Goal: Task Accomplishment & Management: Manage account settings

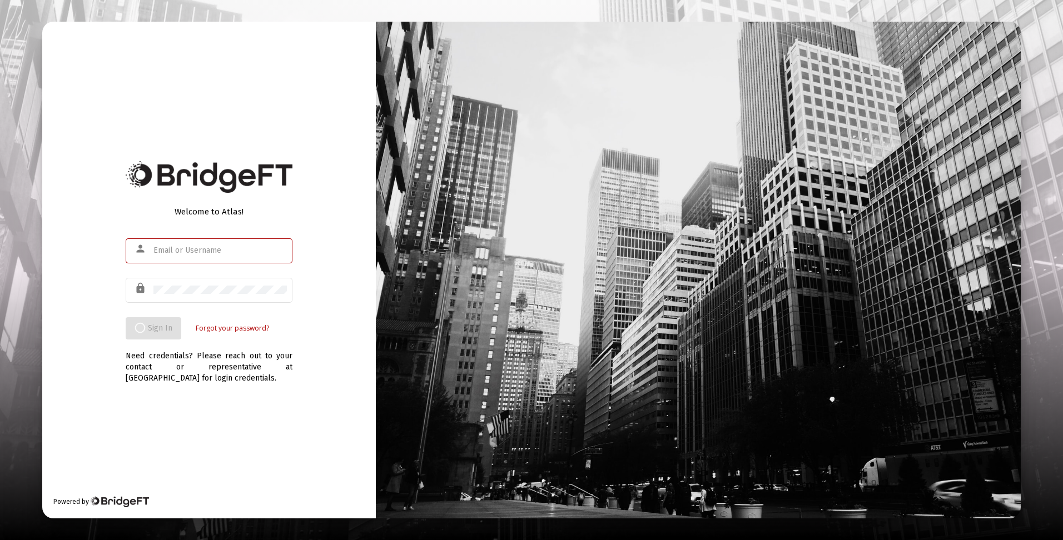
click at [200, 250] on input "text" at bounding box center [219, 250] width 133 height 9
type input "dtrossman@"
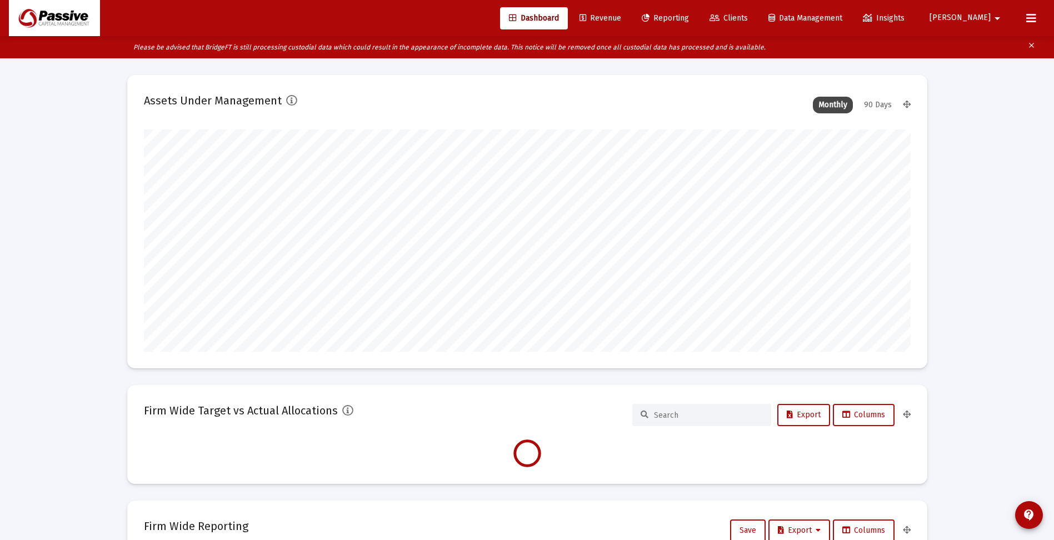
scroll to position [222, 413]
type input "2025-09-23"
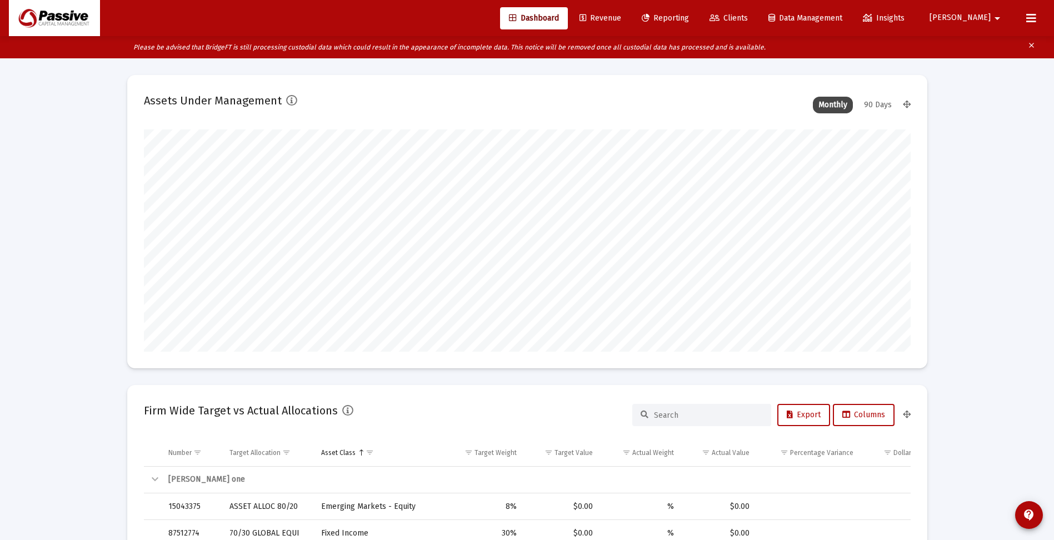
scroll to position [222, 358]
click at [689, 17] on span "Reporting" at bounding box center [665, 17] width 47 height 9
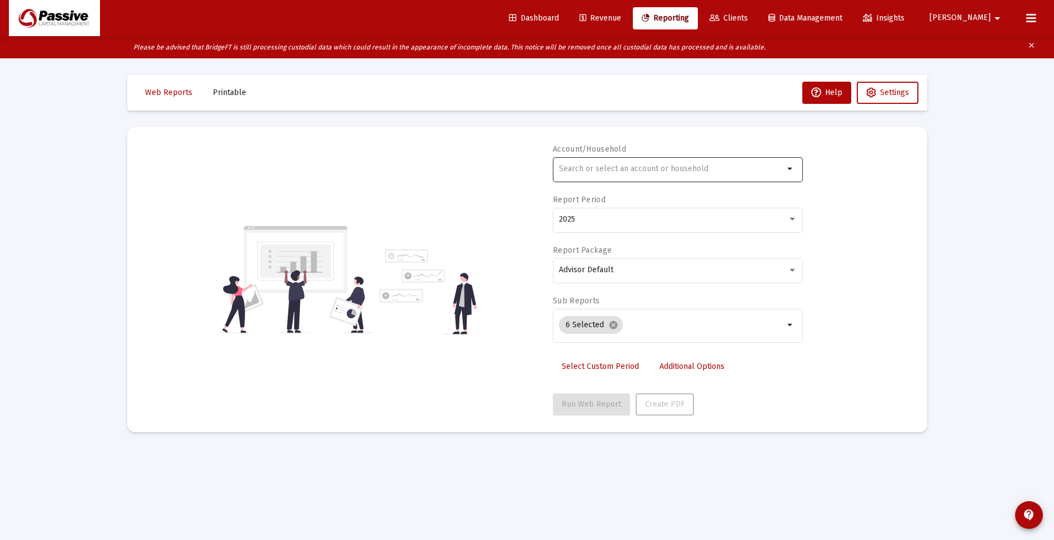
click at [601, 168] on input "text" at bounding box center [671, 168] width 225 height 9
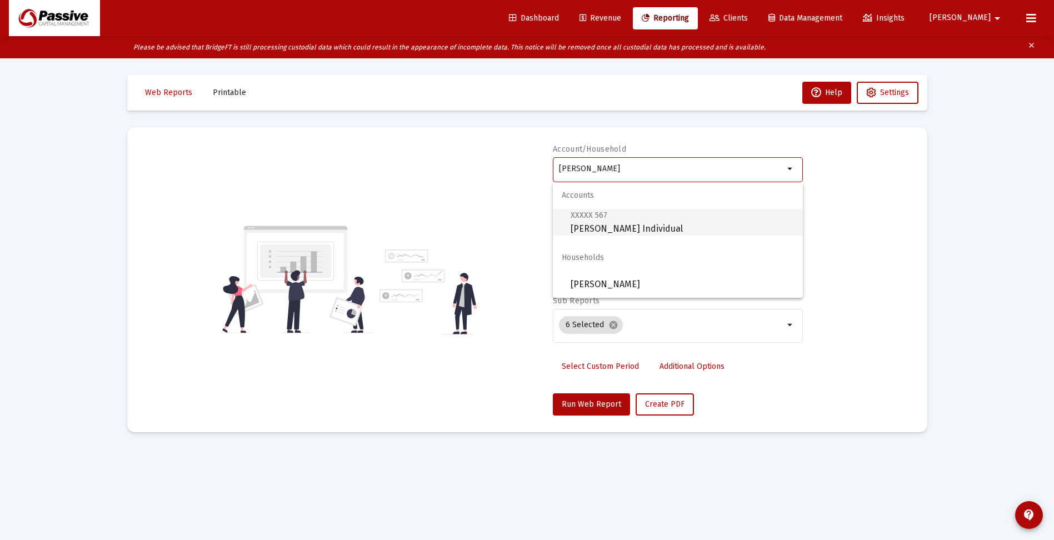
click at [631, 225] on span "XXXXX 567 [PERSON_NAME] Individual" at bounding box center [682, 221] width 223 height 27
type input "[PERSON_NAME] Individual"
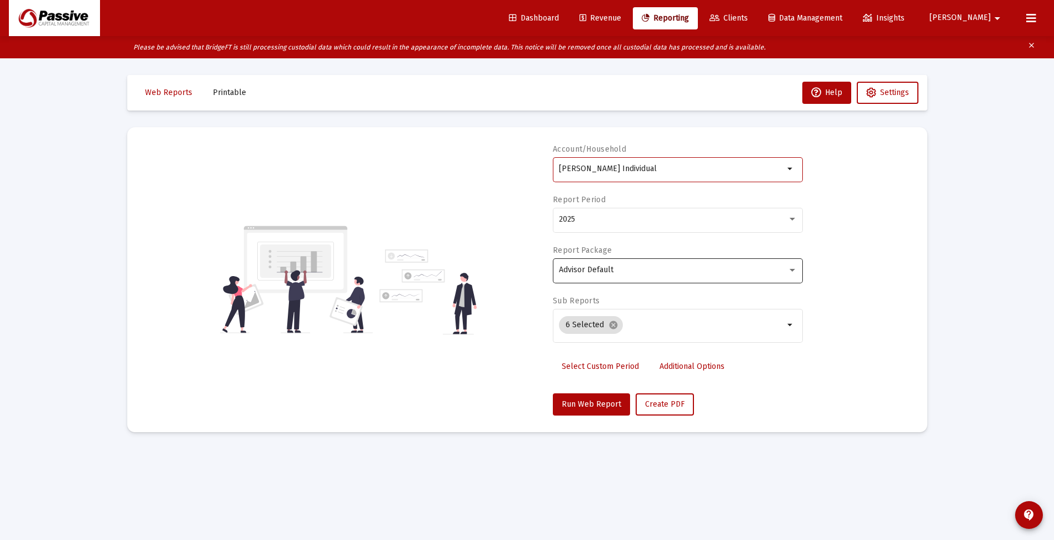
click at [612, 270] on span "Advisor Default" at bounding box center [586, 269] width 54 height 9
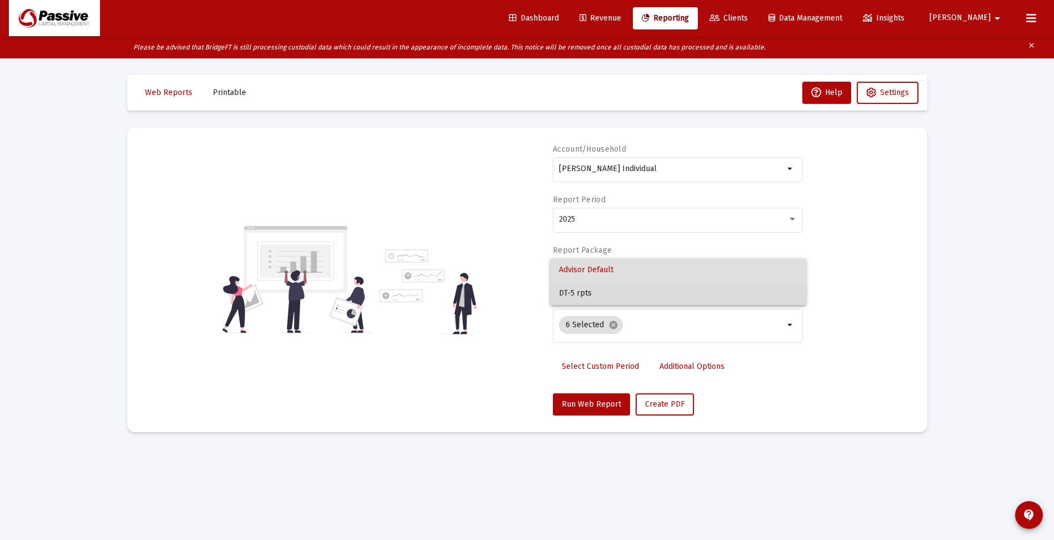
click at [605, 290] on span "DT-5 rpts" at bounding box center [678, 293] width 238 height 23
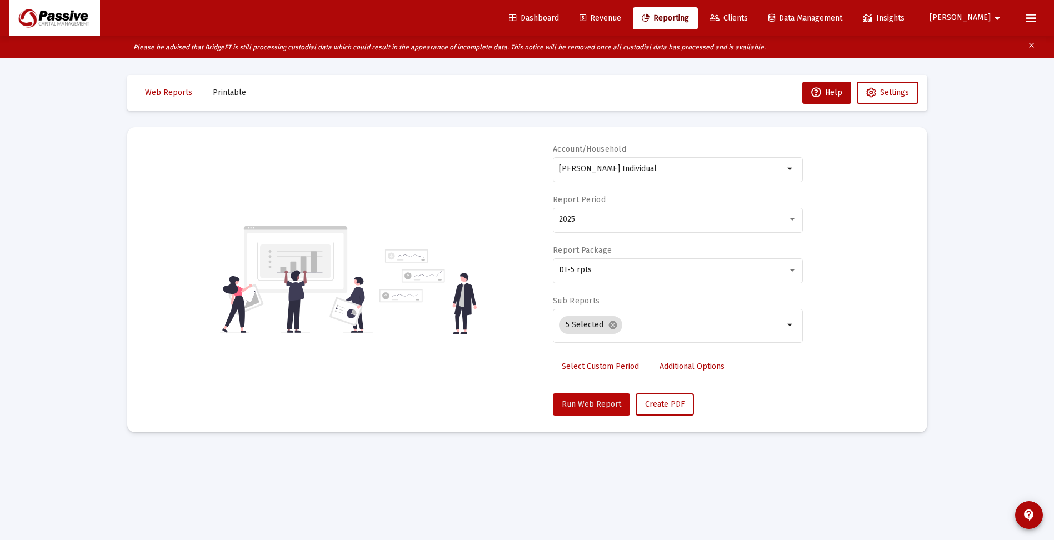
click at [597, 405] on span "Run Web Report" at bounding box center [591, 404] width 59 height 9
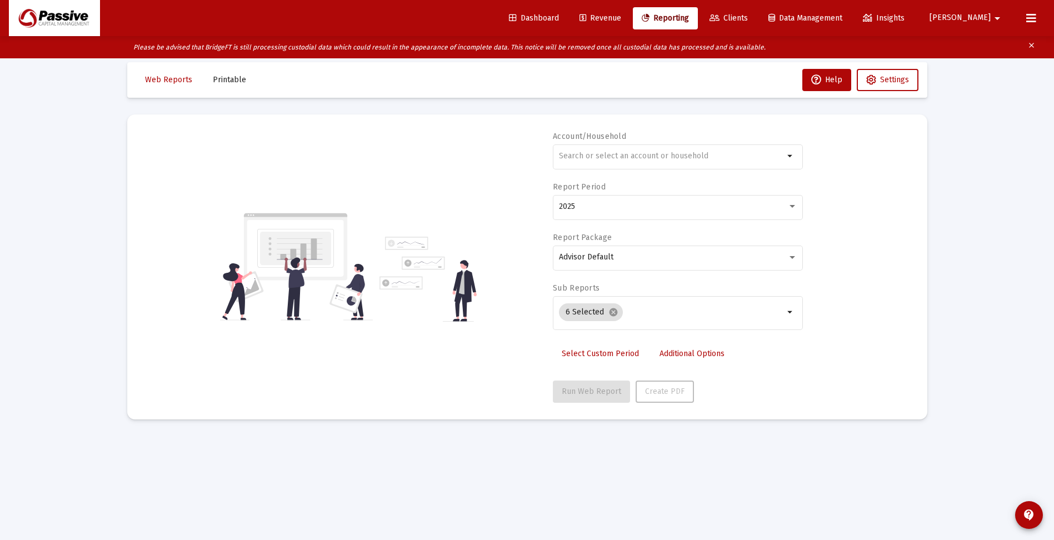
scroll to position [22, 0]
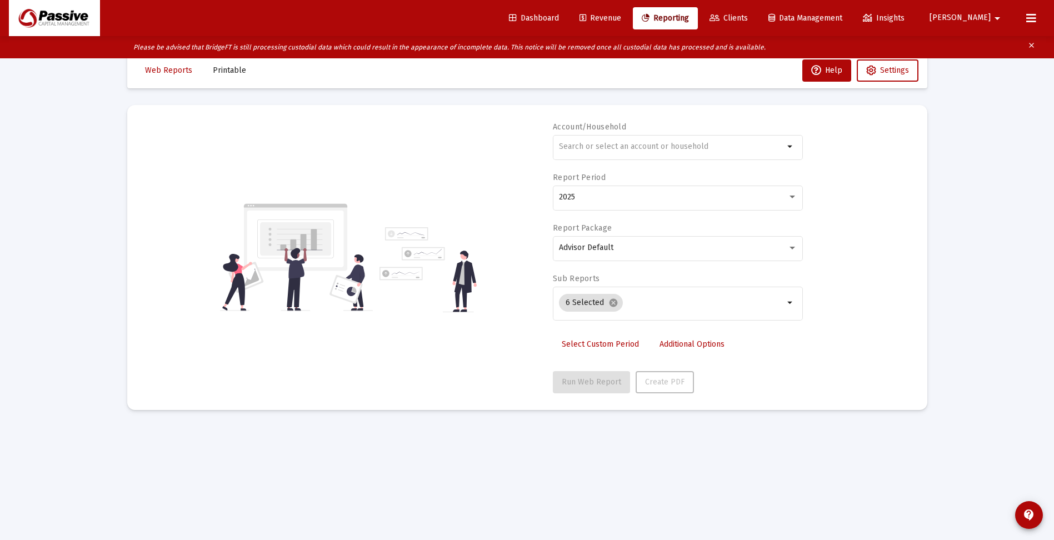
click at [767, 487] on mat-sidenav-content "Loading... Web Reports Printable Help Settings Account/Household arrow_drop_dow…" at bounding box center [528, 270] width 834 height 540
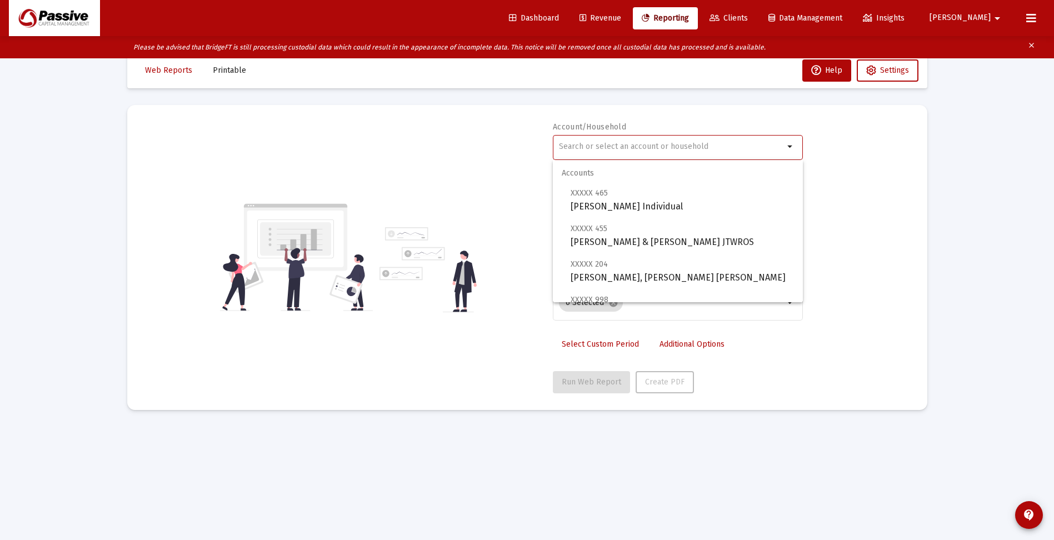
click at [634, 148] on input "text" at bounding box center [671, 146] width 225 height 9
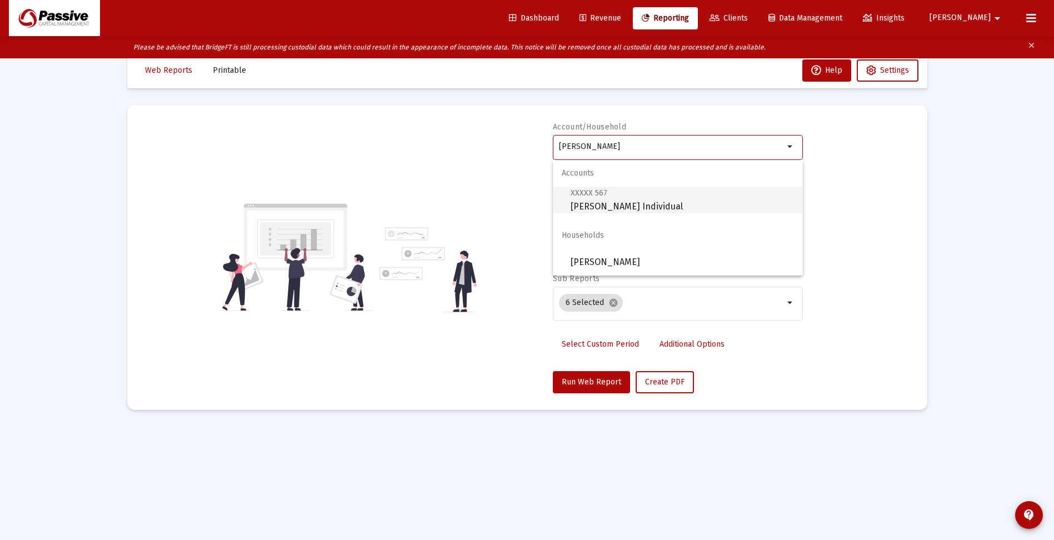
click at [624, 202] on span "XXXXX 567 [PERSON_NAME] Individual" at bounding box center [682, 199] width 223 height 27
type input "[PERSON_NAME] Individual"
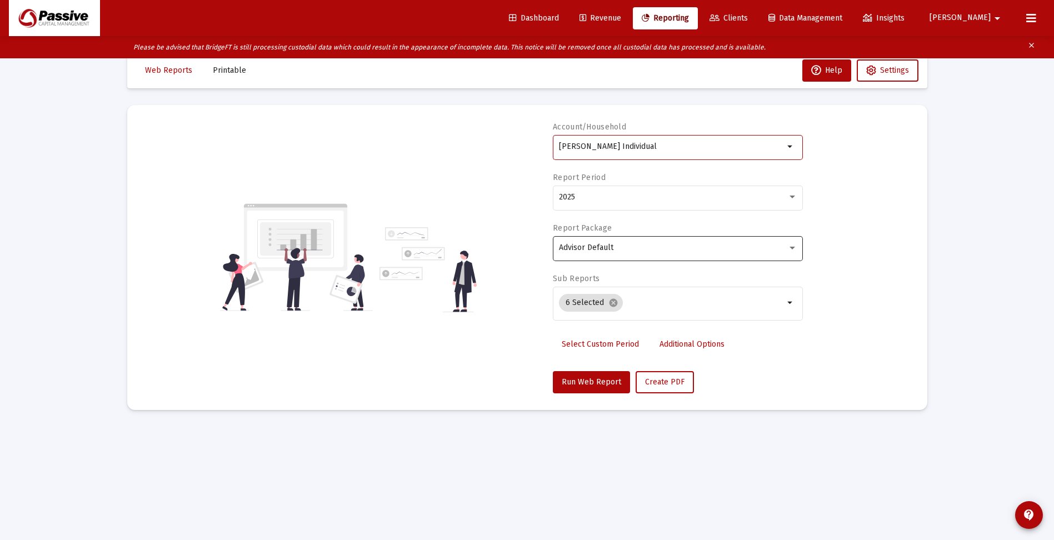
click at [612, 249] on span "Advisor Default" at bounding box center [586, 247] width 54 height 9
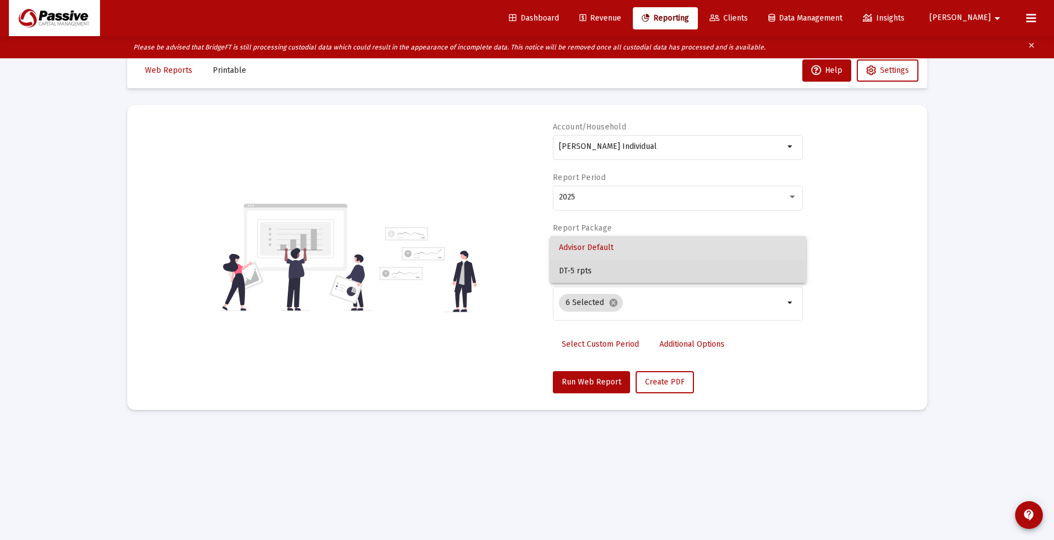
click at [605, 271] on span "DT-5 rpts" at bounding box center [678, 271] width 238 height 23
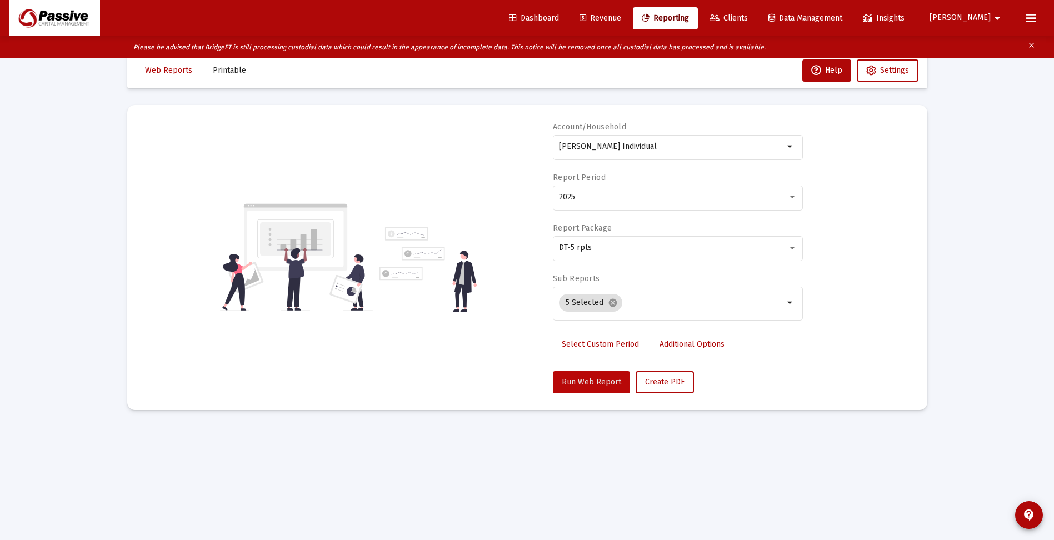
click at [592, 386] on span "Run Web Report" at bounding box center [591, 381] width 59 height 9
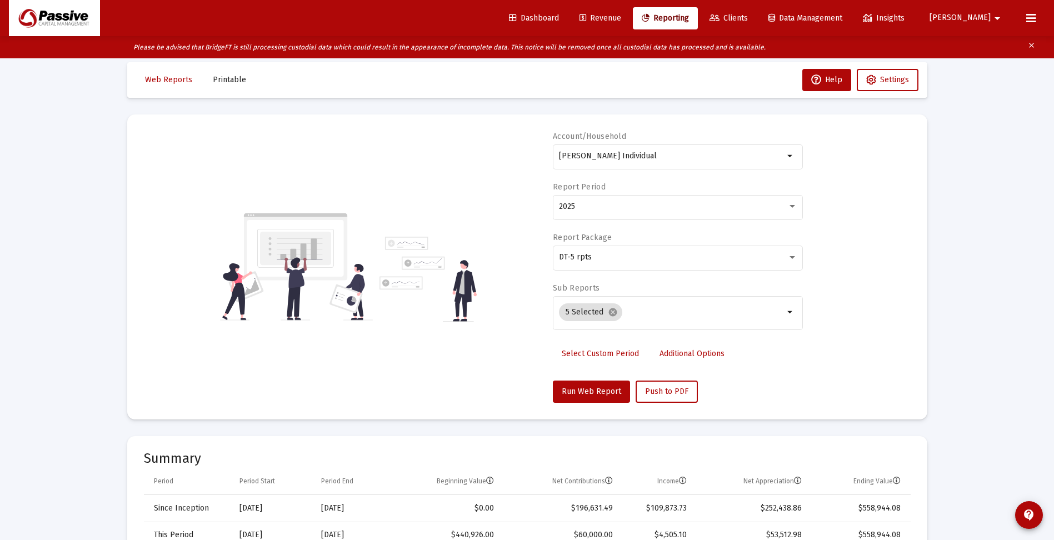
scroll to position [0, 0]
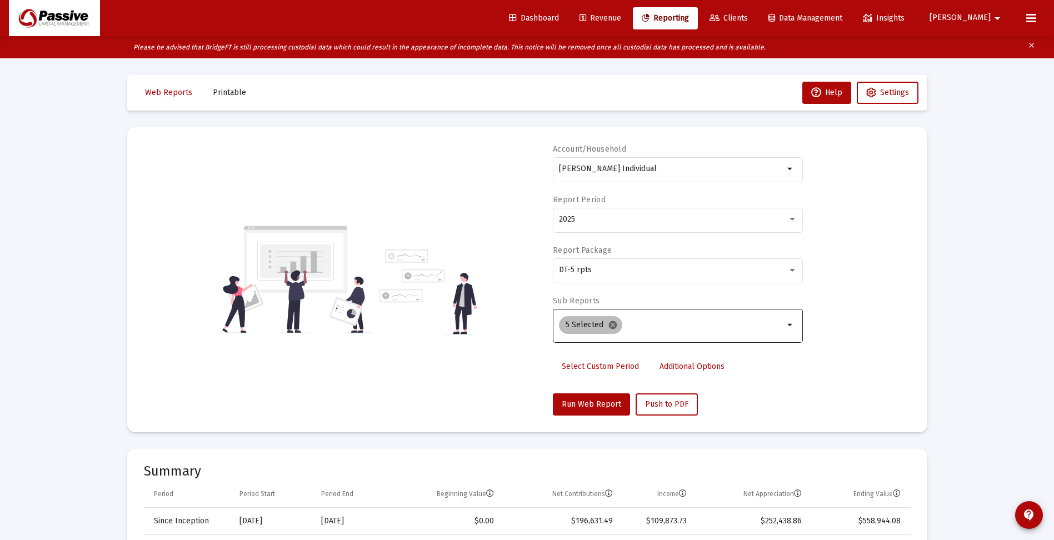
click at [611, 325] on mat-icon "cancel" at bounding box center [613, 325] width 10 height 10
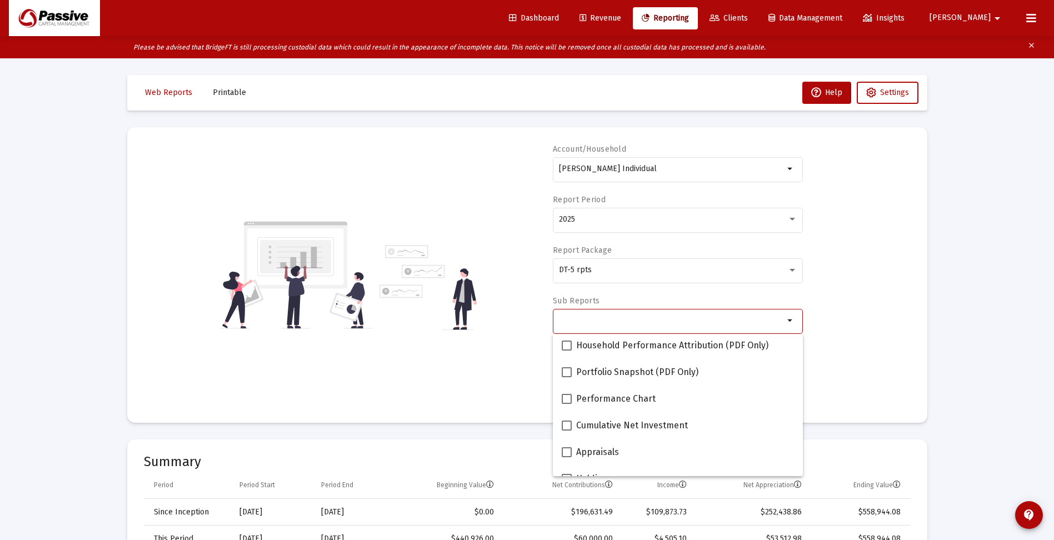
scroll to position [111, 0]
click at [568, 372] on span at bounding box center [567, 370] width 10 height 10
click at [567, 375] on input "Portfolio Snapshot (PDF Only)" at bounding box center [566, 375] width 1 height 1
checkbox input "true"
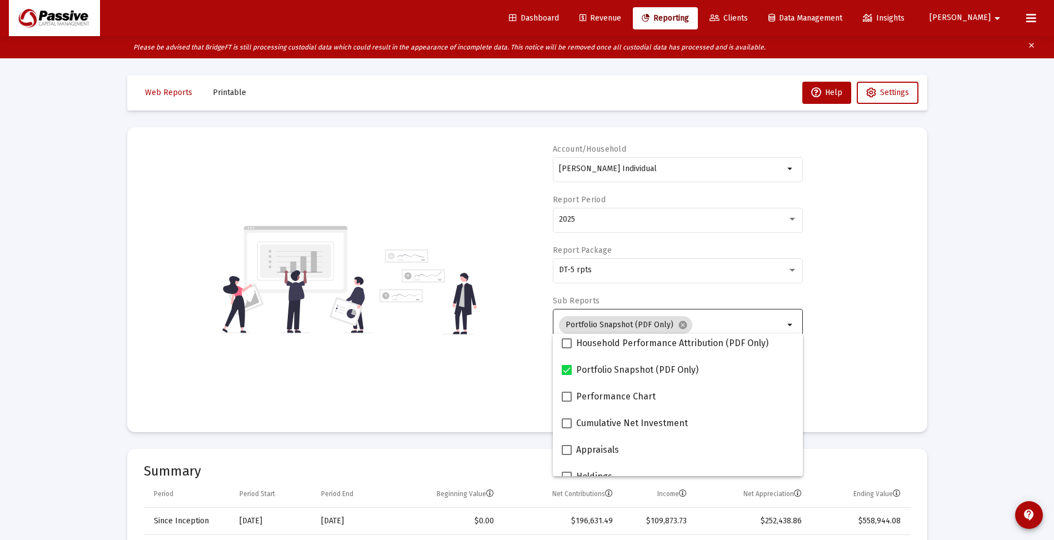
click at [842, 359] on div "Account/[PERSON_NAME] Individual arrow_drop_down Report Period 2025 Report Pack…" at bounding box center [527, 280] width 767 height 272
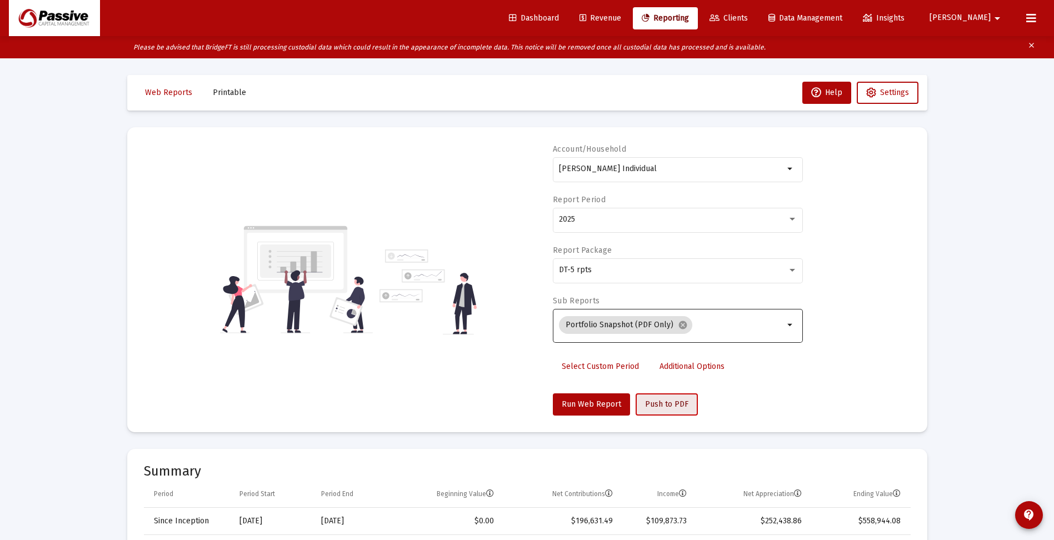
click at [672, 407] on span "Push to PDF" at bounding box center [666, 404] width 43 height 9
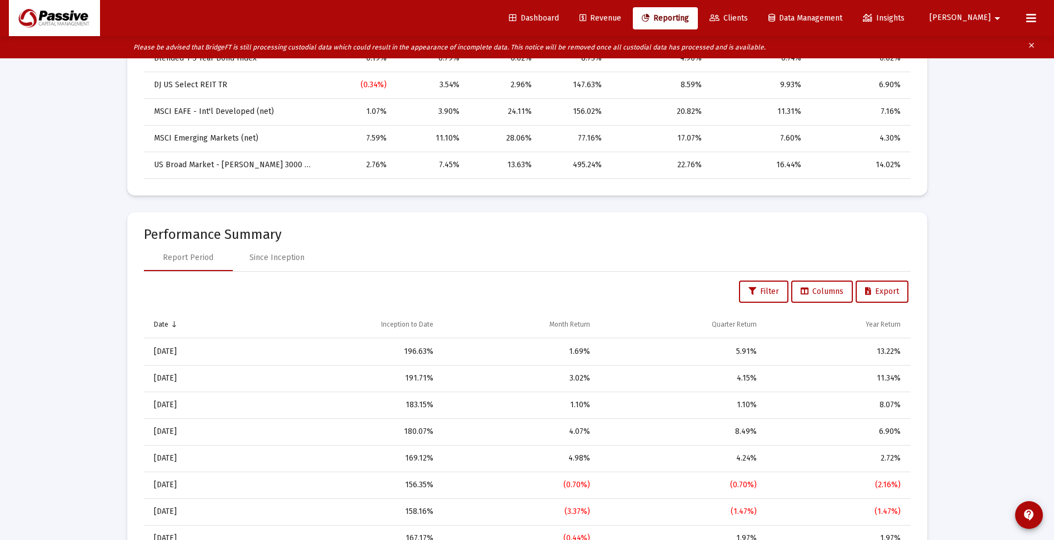
scroll to position [667, 0]
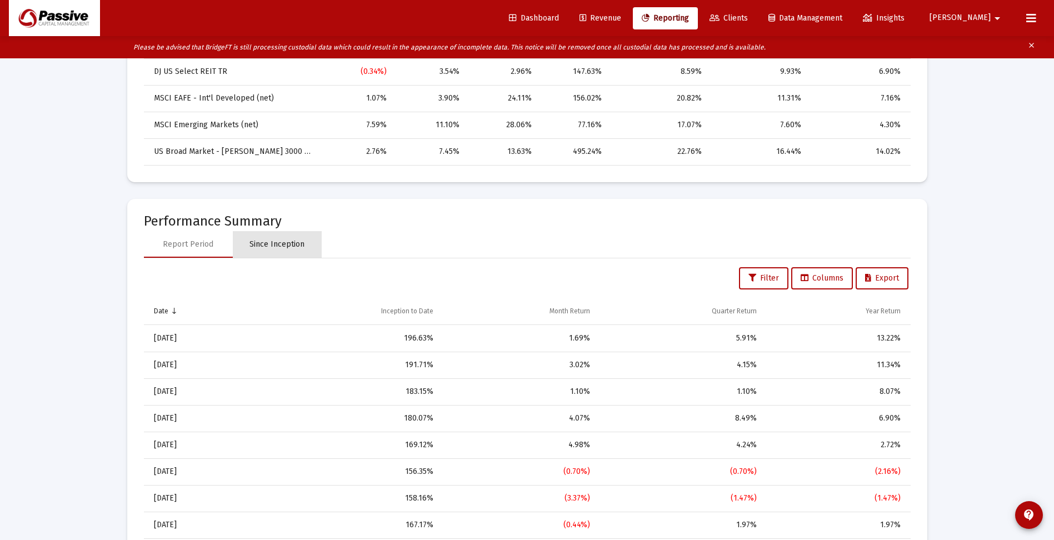
click at [277, 246] on div "Since Inception" at bounding box center [277, 244] width 55 height 11
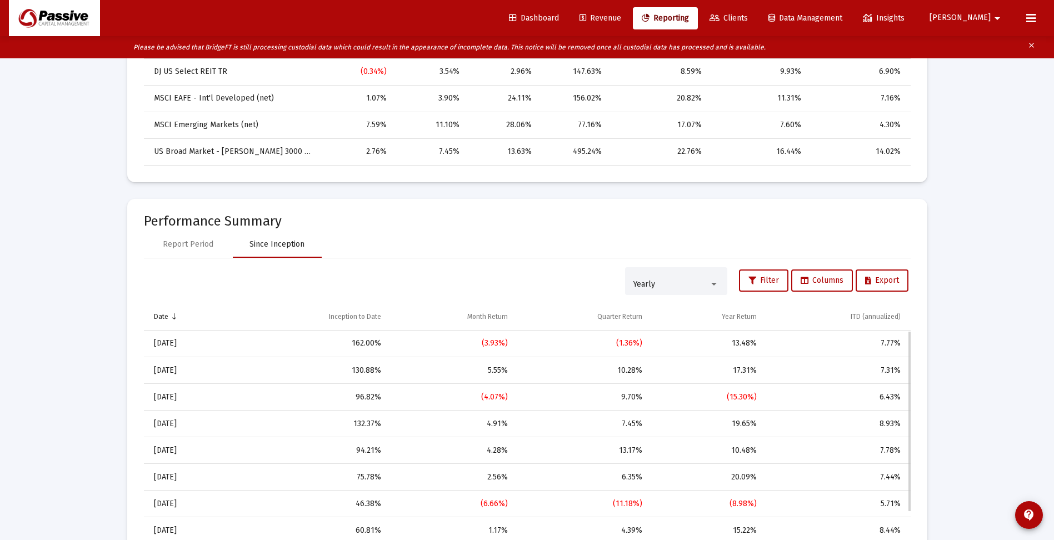
scroll to position [56, 0]
click at [697, 284] on div "Yearly" at bounding box center [672, 284] width 76 height 9
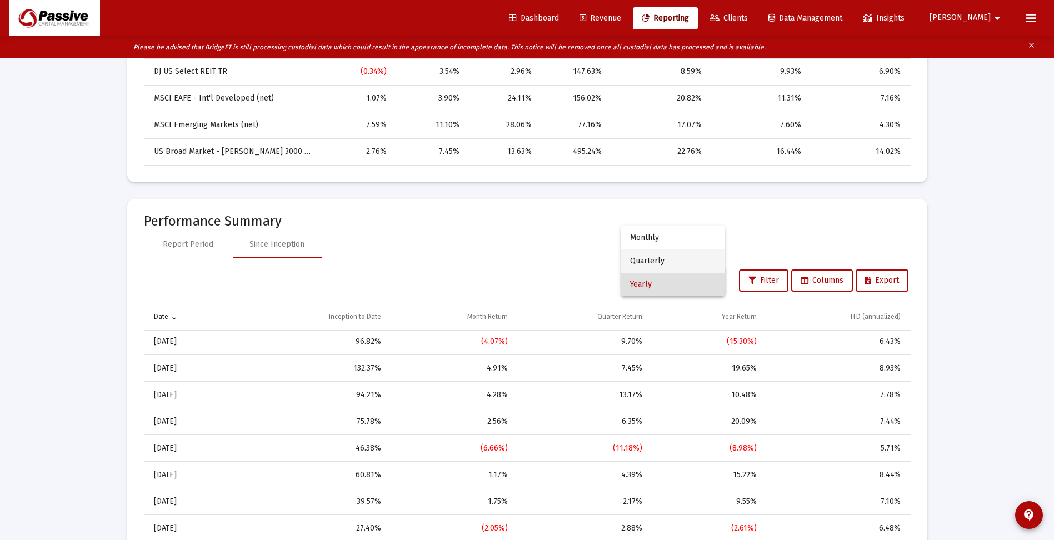
click at [666, 261] on span "Quarterly" at bounding box center [673, 261] width 86 height 23
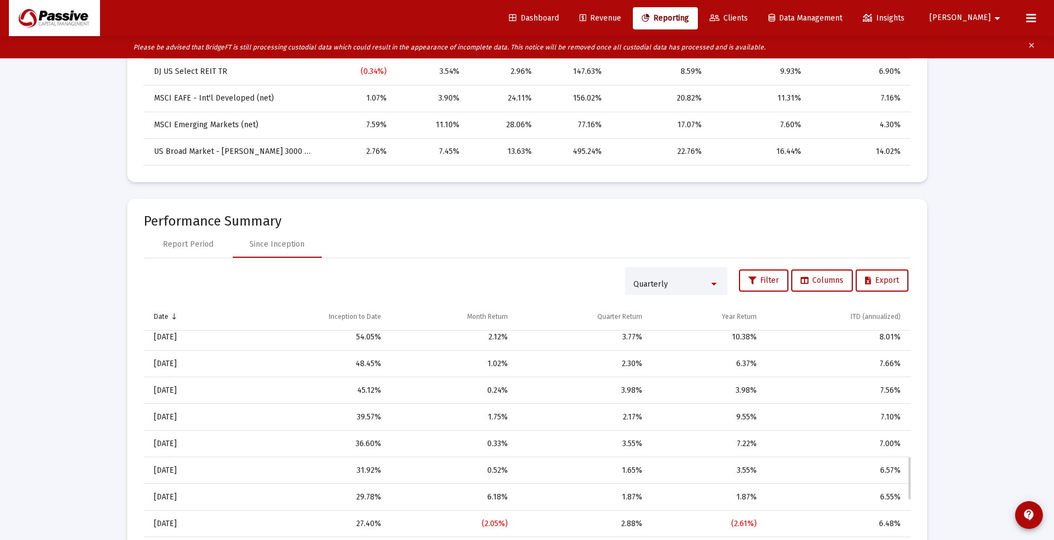
scroll to position [500, 0]
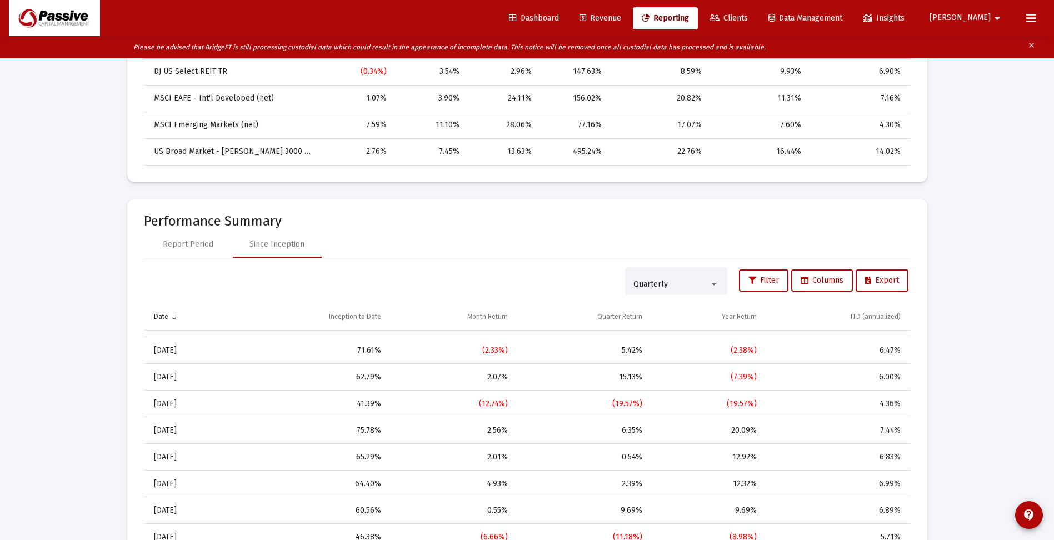
click at [711, 278] on div "Quarterly" at bounding box center [677, 281] width 86 height 23
click at [699, 261] on span "Monthly" at bounding box center [673, 261] width 86 height 23
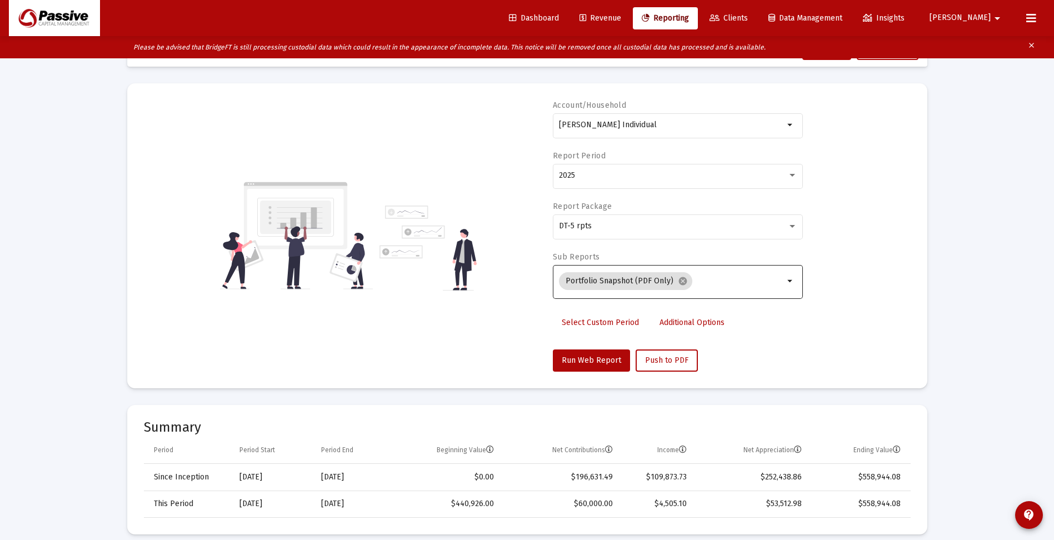
scroll to position [0, 0]
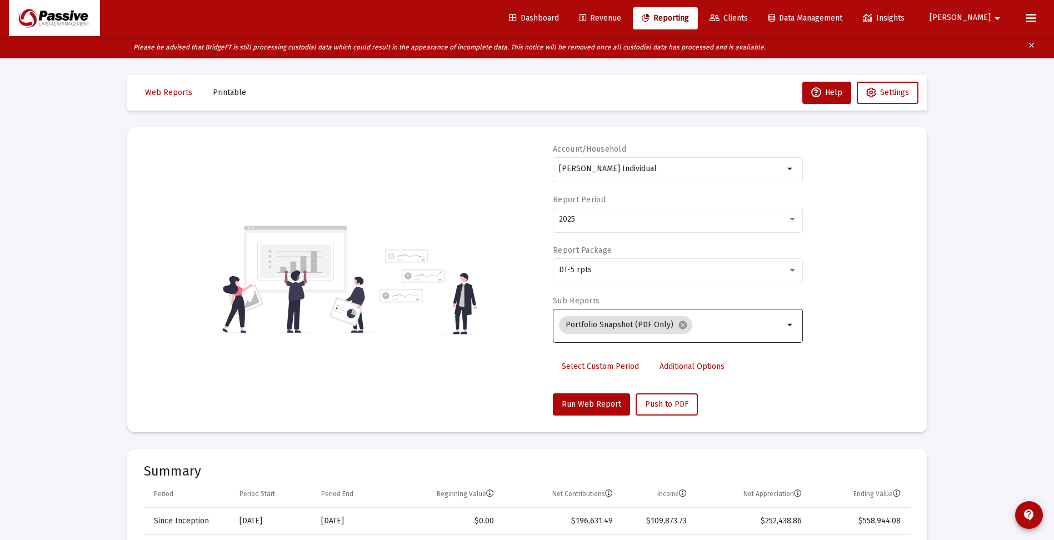
click at [234, 93] on span "Printable" at bounding box center [229, 92] width 33 height 9
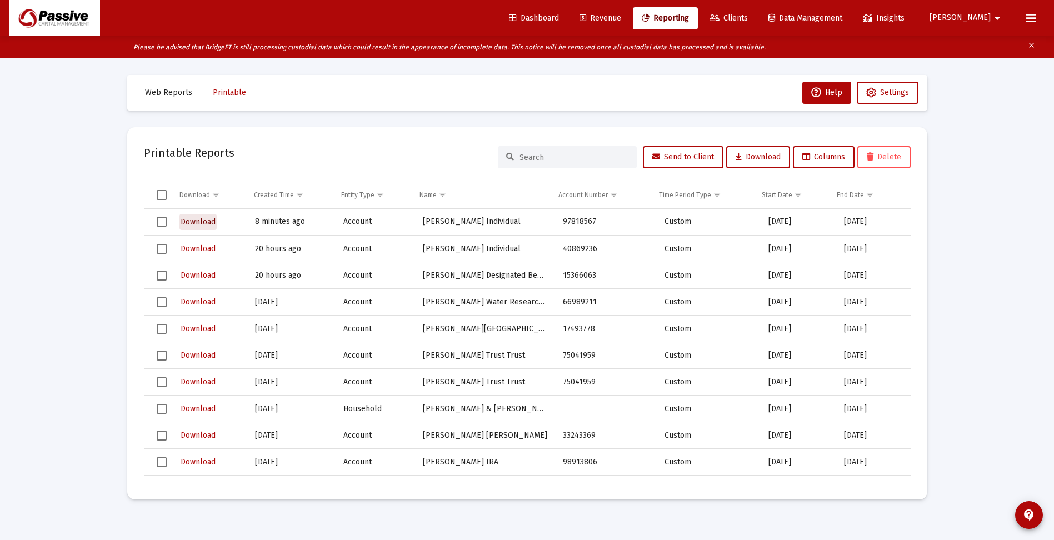
click at [198, 222] on span "Download" at bounding box center [198, 221] width 35 height 9
drag, startPoint x: 980, startPoint y: 266, endPoint x: 984, endPoint y: 260, distance: 7.7
click at [981, 266] on div "Loading... Web Reports Printable Help Settings Printable Reports Send to Client…" at bounding box center [527, 292] width 1054 height 540
click at [162, 90] on span "Web Reports" at bounding box center [168, 92] width 47 height 9
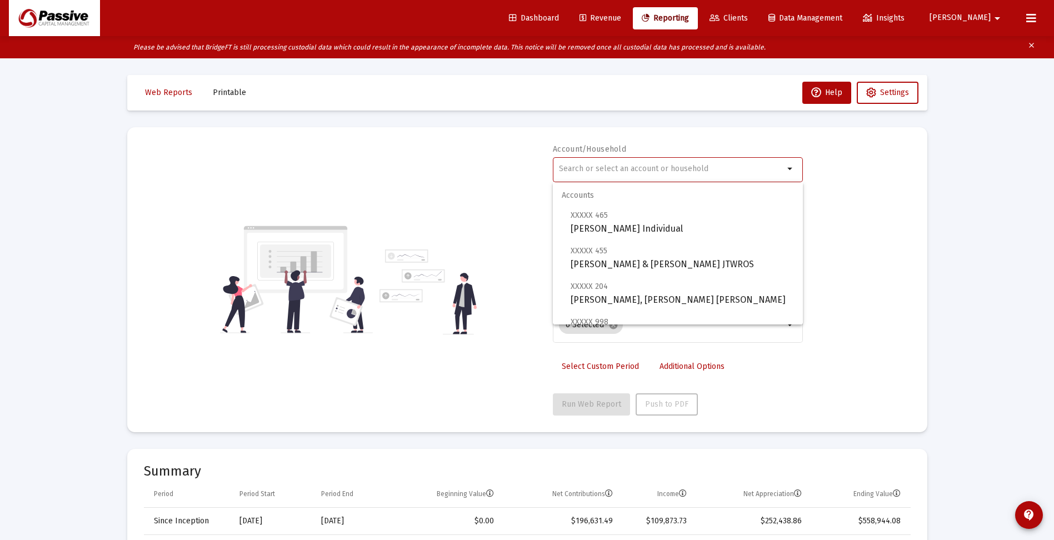
click at [633, 169] on input "text" at bounding box center [671, 168] width 225 height 9
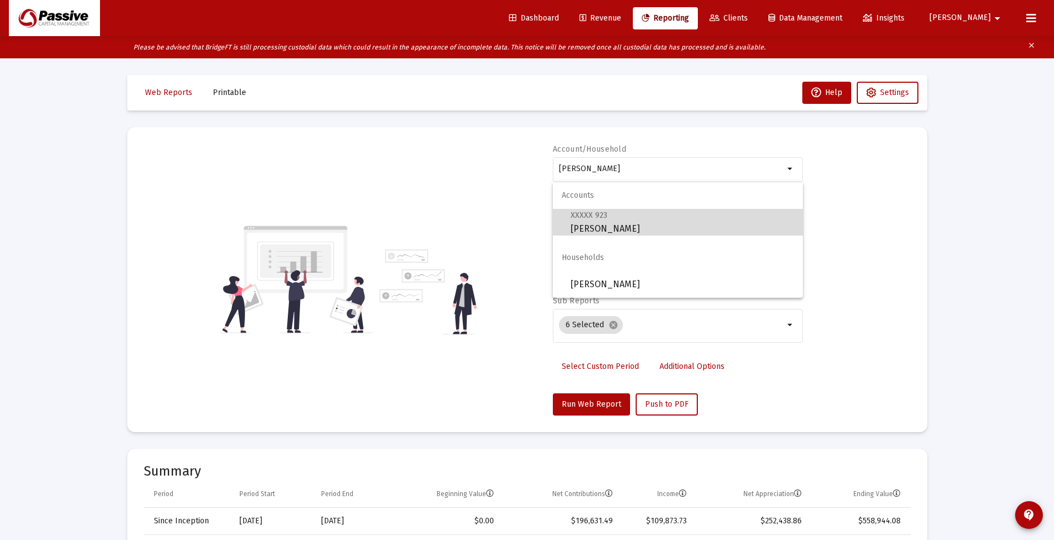
click at [636, 225] on span "XXXXX 923 [PERSON_NAME] Individual" at bounding box center [682, 221] width 223 height 27
type input "[PERSON_NAME]"
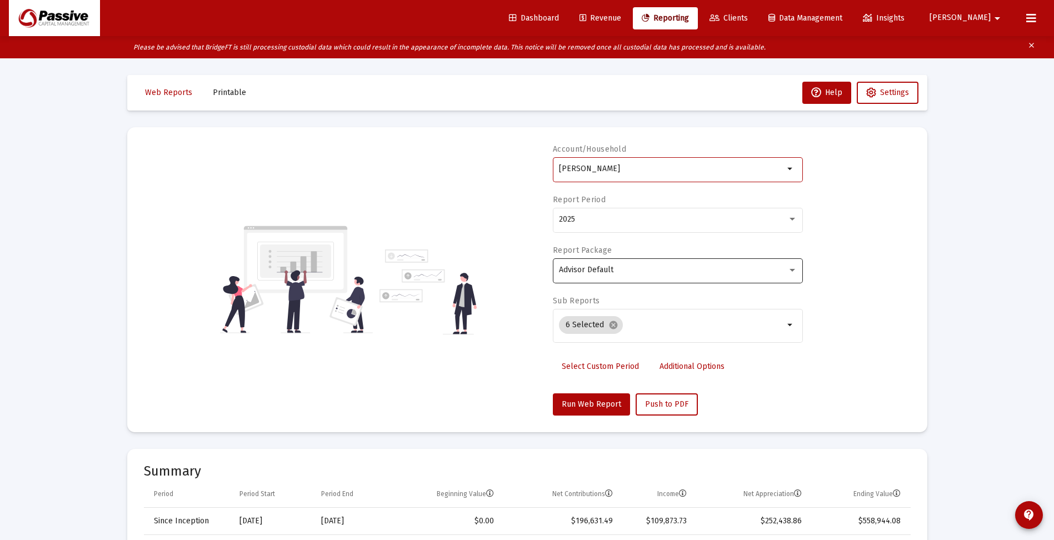
click at [592, 273] on span "Advisor Default" at bounding box center [586, 269] width 54 height 9
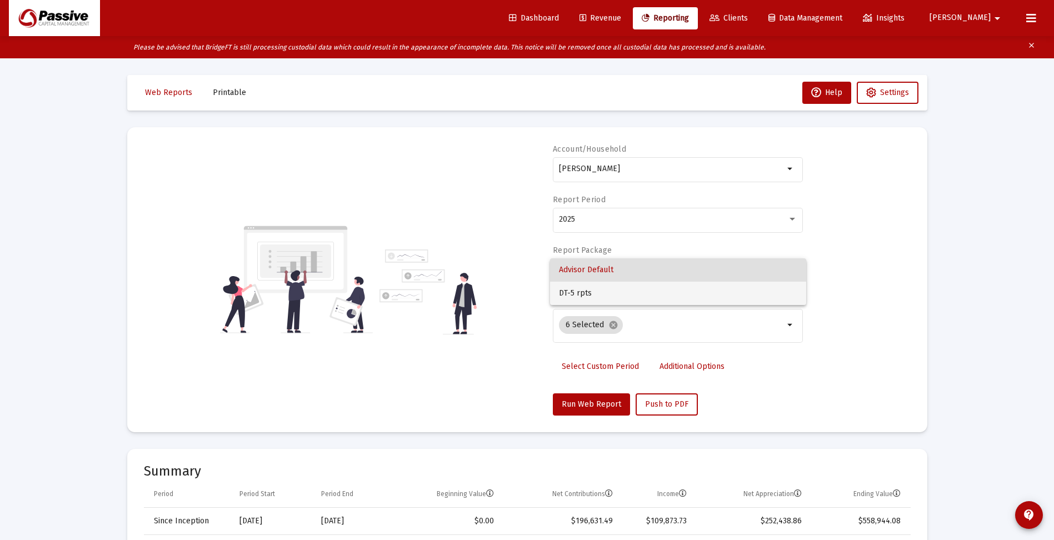
click at [591, 293] on span "DT-5 rpts" at bounding box center [678, 293] width 238 height 23
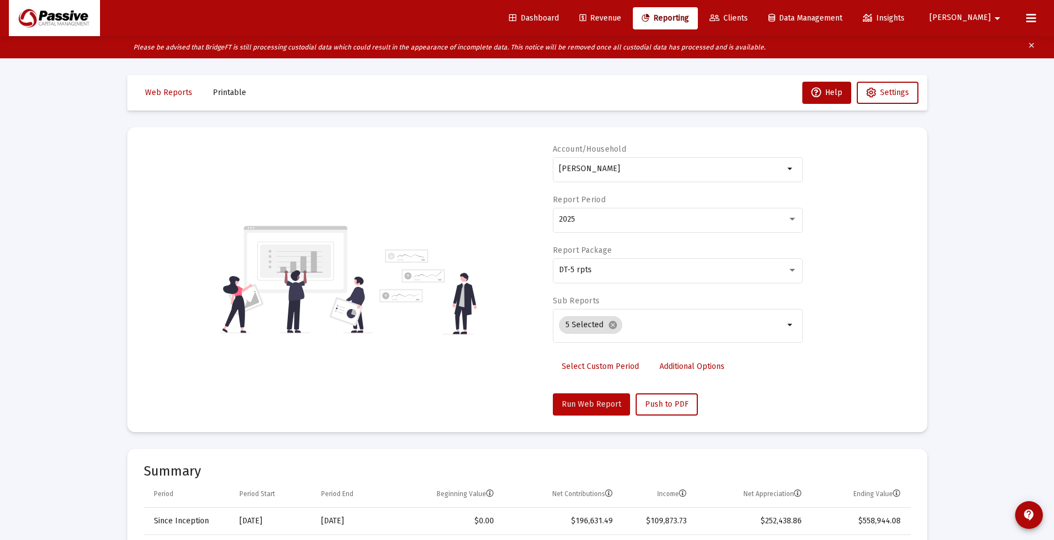
click at [602, 401] on span "Run Web Report" at bounding box center [591, 404] width 59 height 9
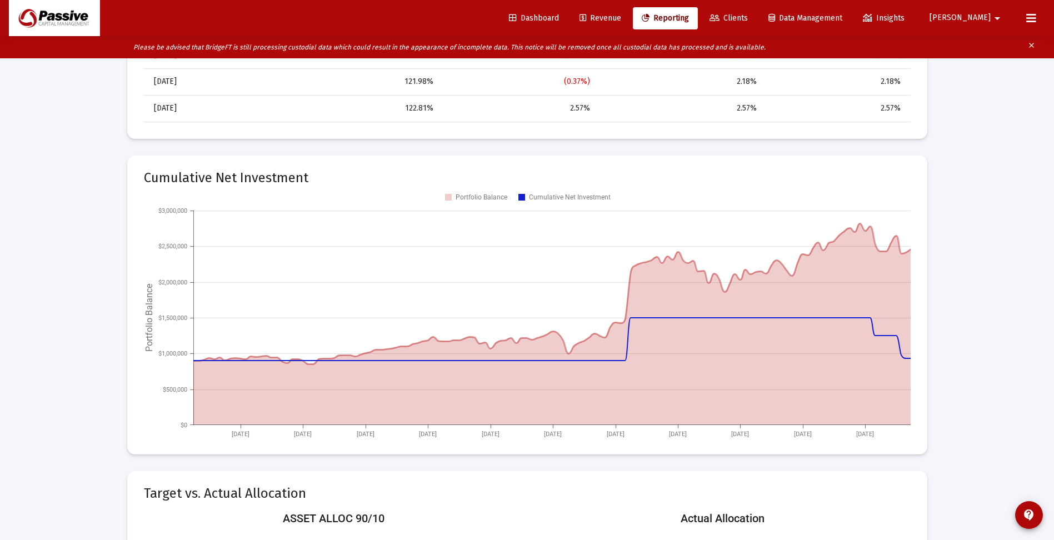
scroll to position [1111, 0]
click at [981, 18] on span "[PERSON_NAME]" at bounding box center [960, 17] width 61 height 9
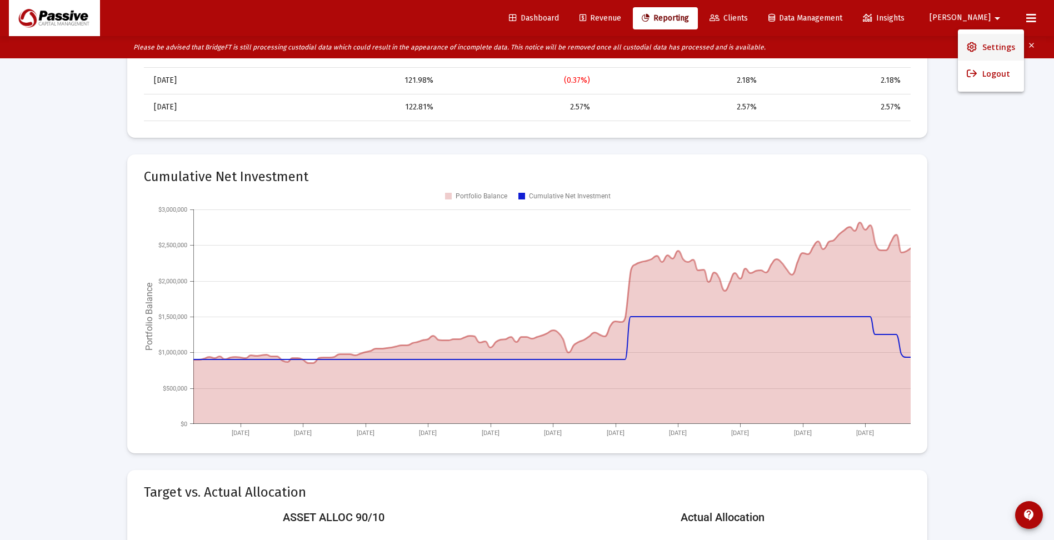
click at [985, 48] on span "Settings" at bounding box center [998, 47] width 33 height 27
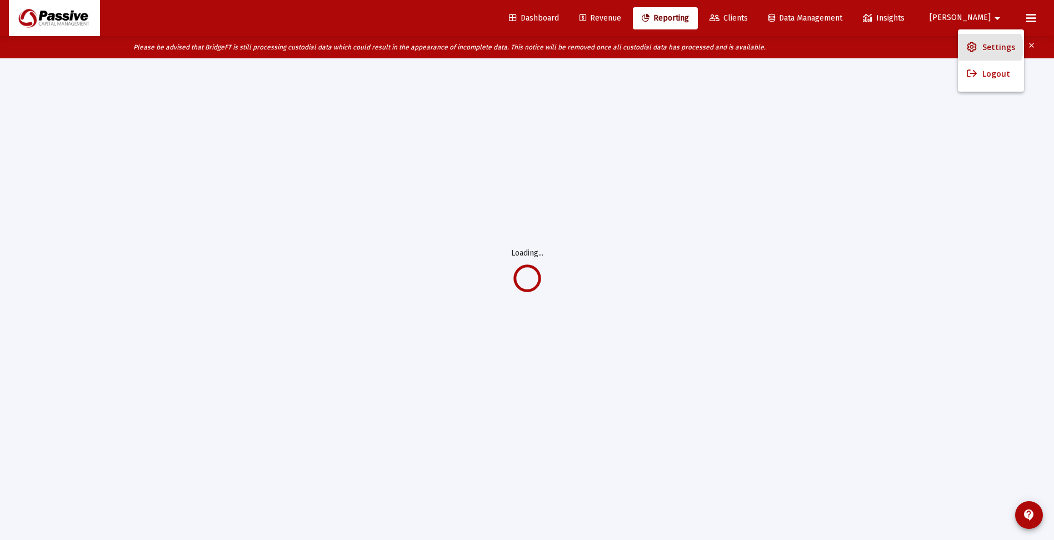
scroll to position [58, 0]
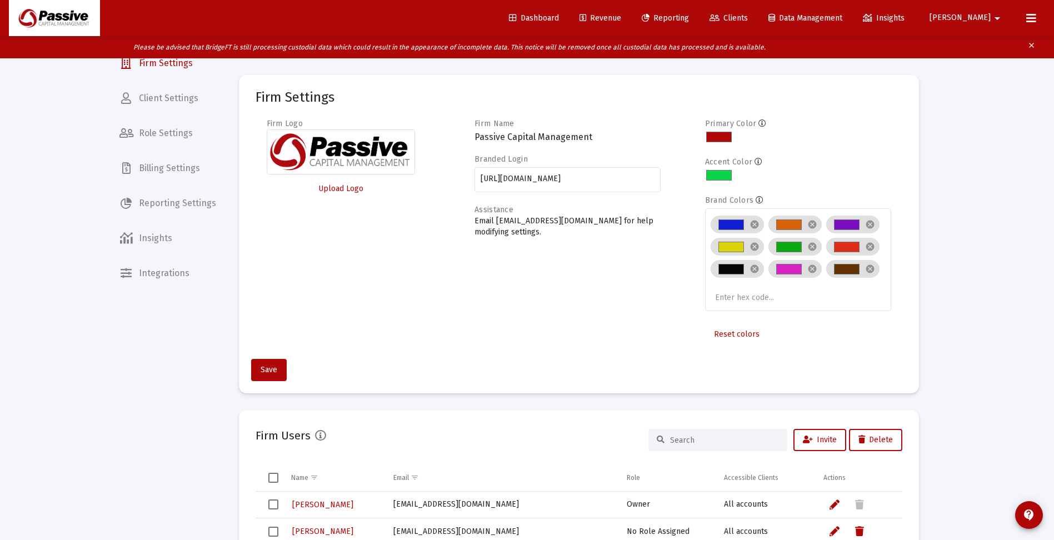
click at [158, 99] on span "Client Settings" at bounding box center [168, 98] width 114 height 27
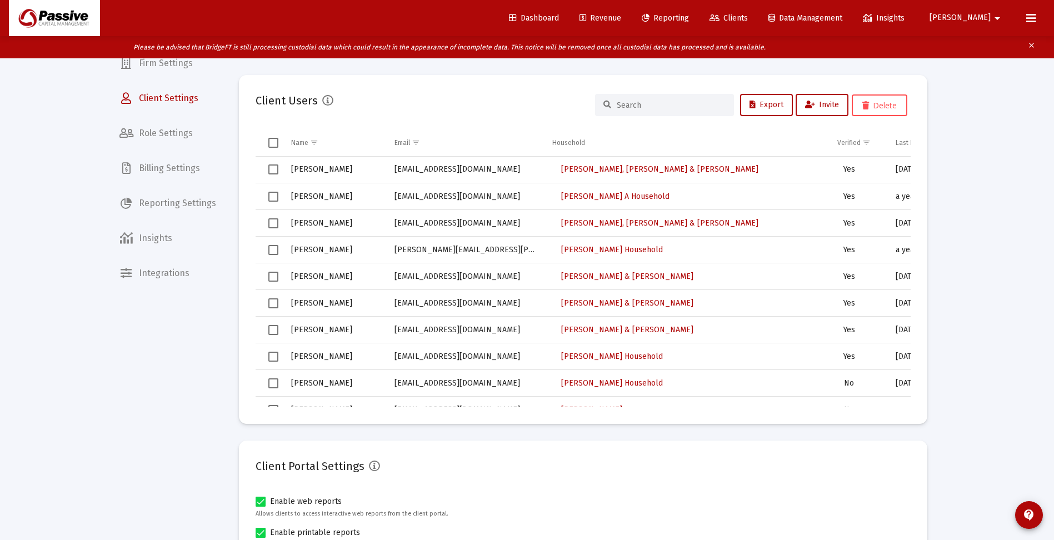
click at [636, 102] on input at bounding box center [671, 105] width 109 height 9
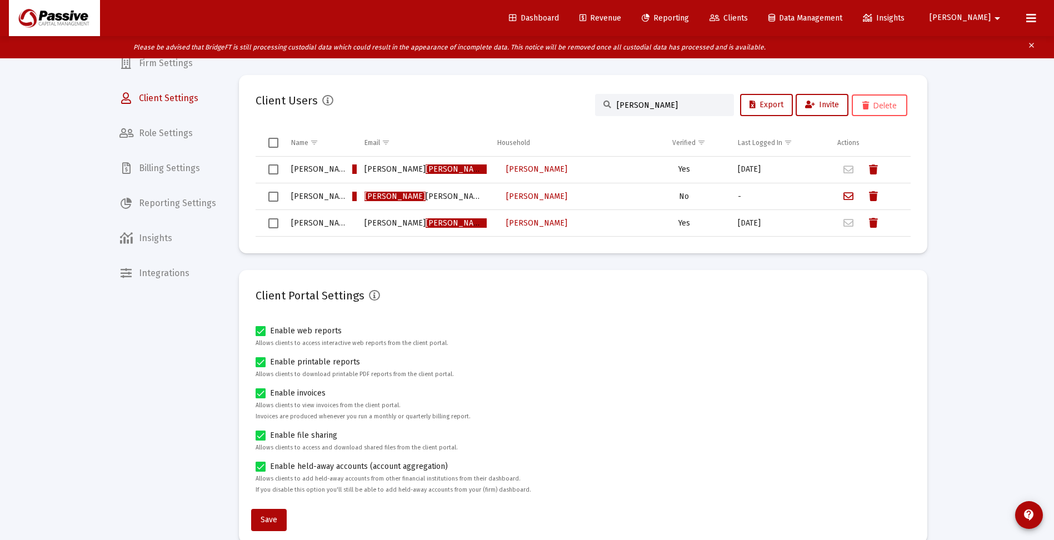
type input "[PERSON_NAME]"
click at [147, 506] on div "Firm Settings Client Settings Role Settings Billing Settings Reporting Settings…" at bounding box center [168, 270] width 114 height 540
